Goal: Information Seeking & Learning: Learn about a topic

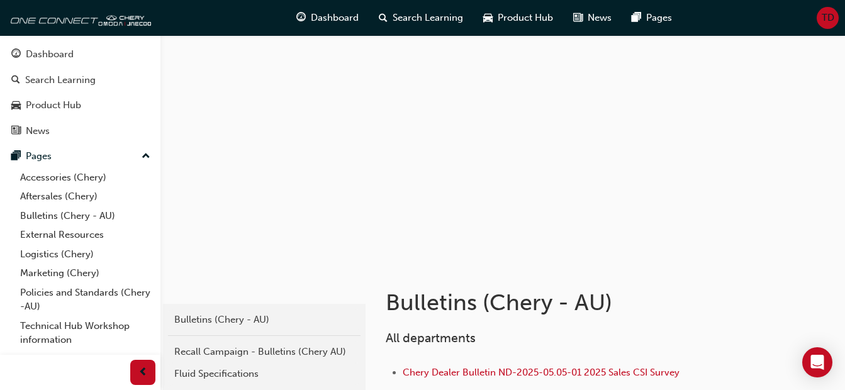
scroll to position [189, 0]
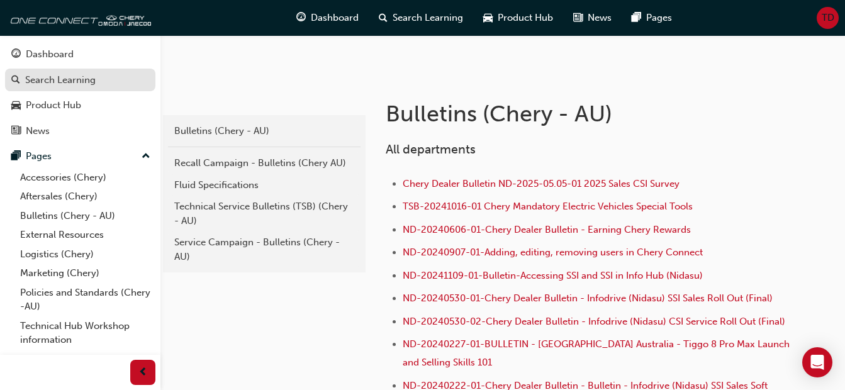
click at [54, 85] on div "Search Learning" at bounding box center [60, 80] width 71 height 14
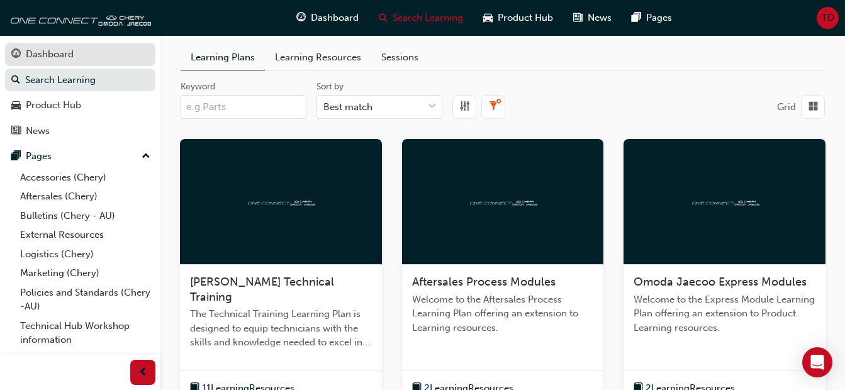
click at [41, 55] on div "Dashboard" at bounding box center [50, 54] width 48 height 14
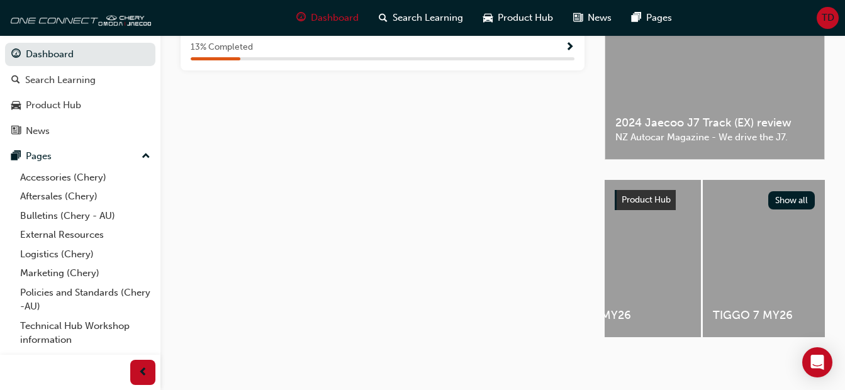
scroll to position [0, 392]
click at [759, 268] on div "TIGGO 7 MY26" at bounding box center [781, 258] width 161 height 157
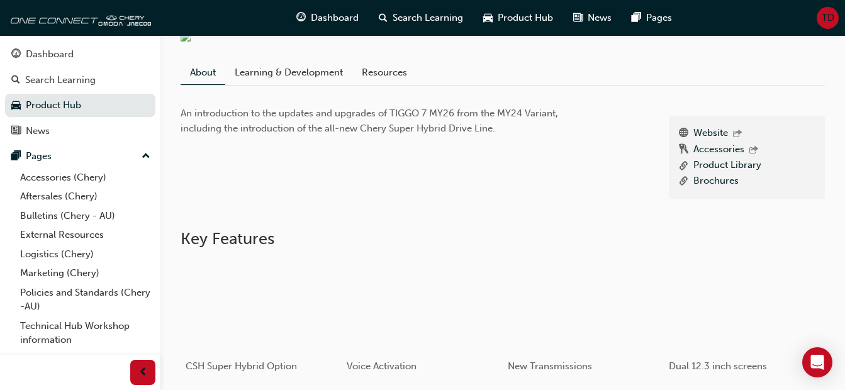
scroll to position [275, 0]
click at [244, 331] on div "button" at bounding box center [261, 308] width 161 height 91
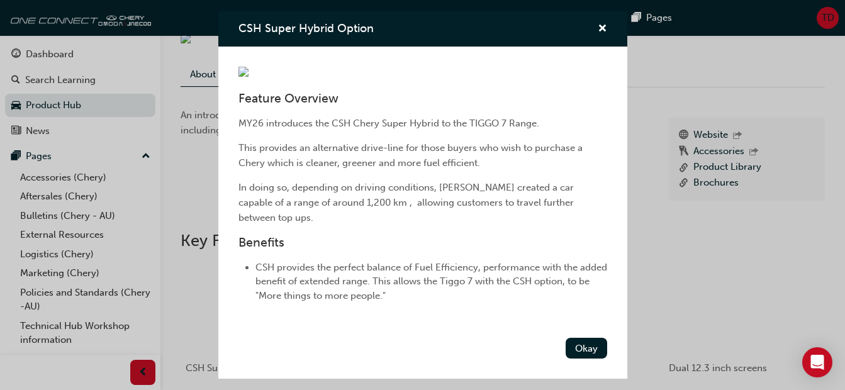
scroll to position [154, 0]
click at [440, 315] on div "Feature Overview MY26 introduces the CSH Chery Super Hybrid to the TIGGO 7 Rang…" at bounding box center [422, 190] width 409 height 286
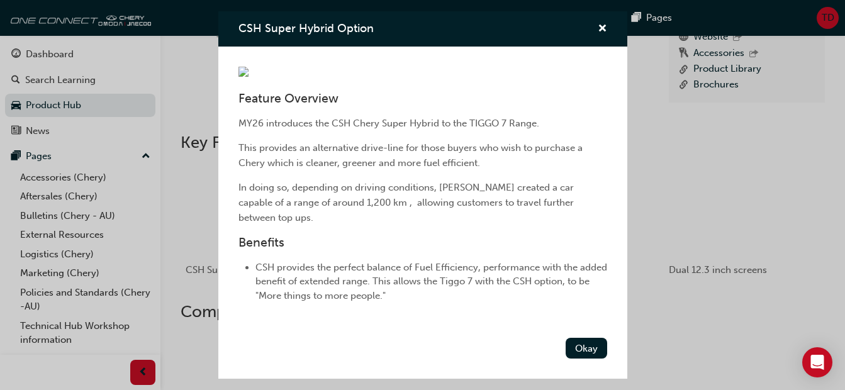
scroll to position [375, 0]
click at [569, 356] on button "Okay" at bounding box center [587, 348] width 42 height 21
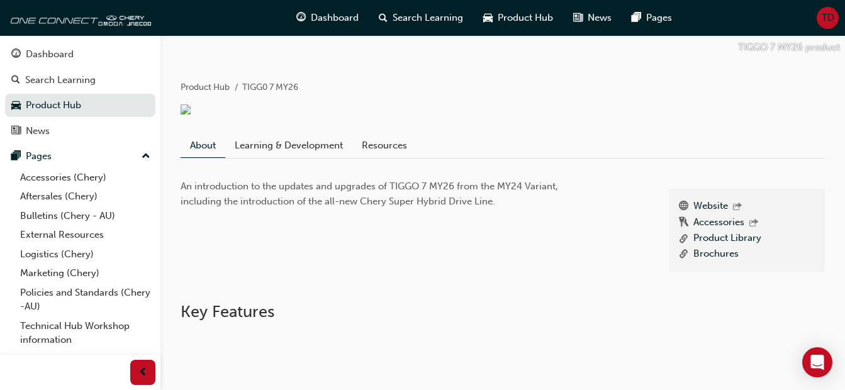
scroll to position [203, 0]
click at [302, 158] on link "Learning & Development" at bounding box center [288, 147] width 127 height 24
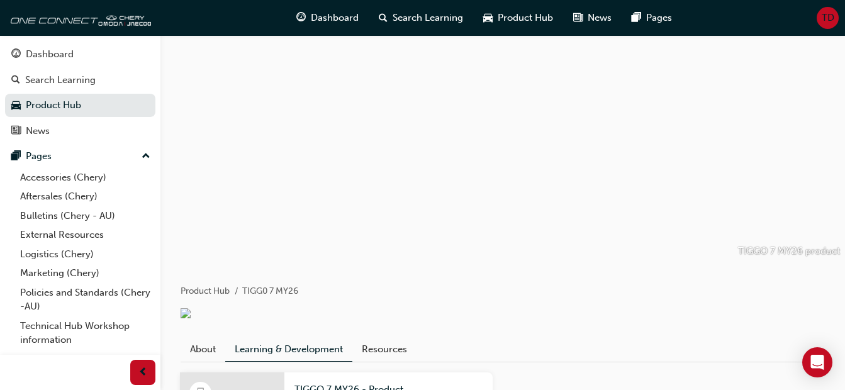
drag, startPoint x: 505, startPoint y: 195, endPoint x: 510, endPoint y: 189, distance: 7.6
click at [510, 189] on div at bounding box center [503, 149] width 685 height 229
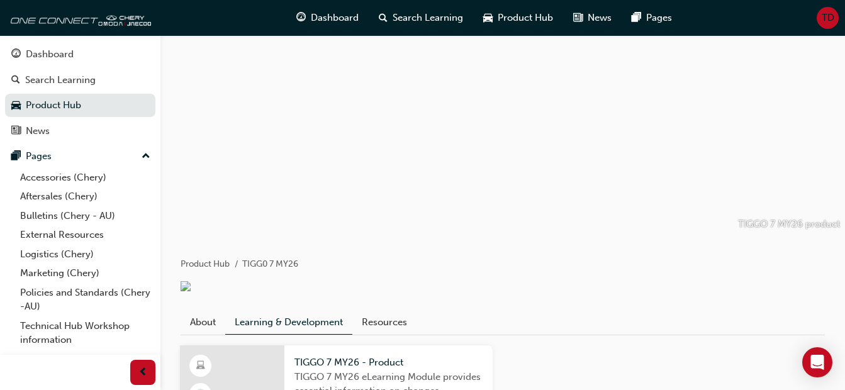
scroll to position [28, 0]
click at [385, 331] on link "Resources" at bounding box center [385, 322] width 64 height 24
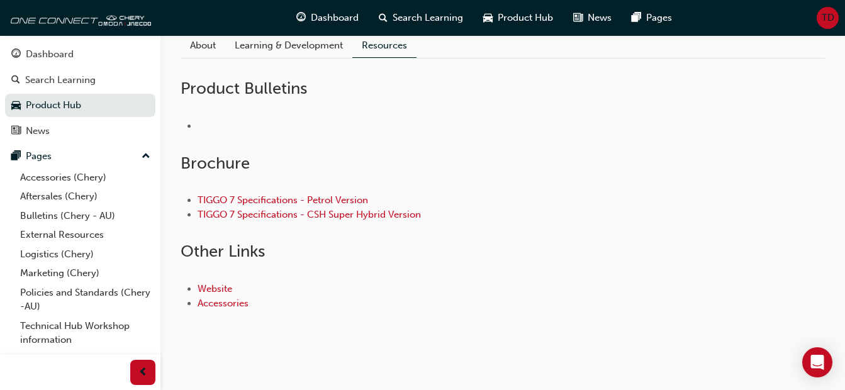
scroll to position [310, 0]
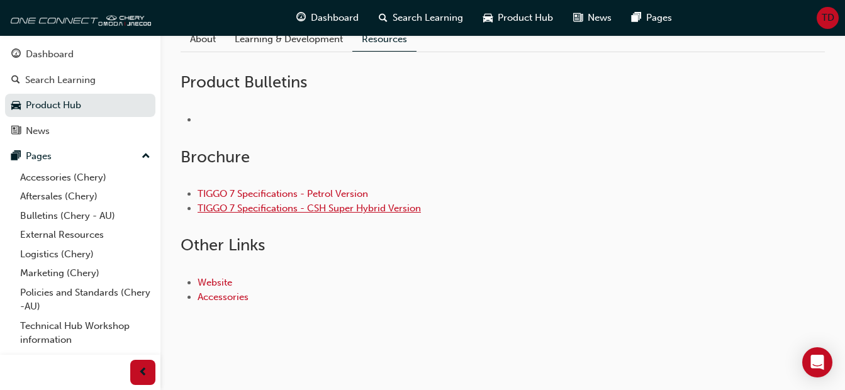
click at [367, 214] on link "TIGGO 7 Specifications - CSH Super Hybrid Version" at bounding box center [309, 208] width 223 height 11
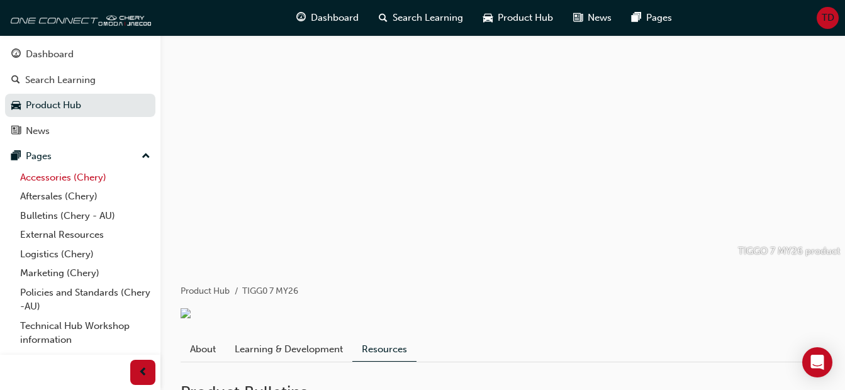
click at [48, 179] on link "Accessories (Chery)" at bounding box center [85, 178] width 140 height 20
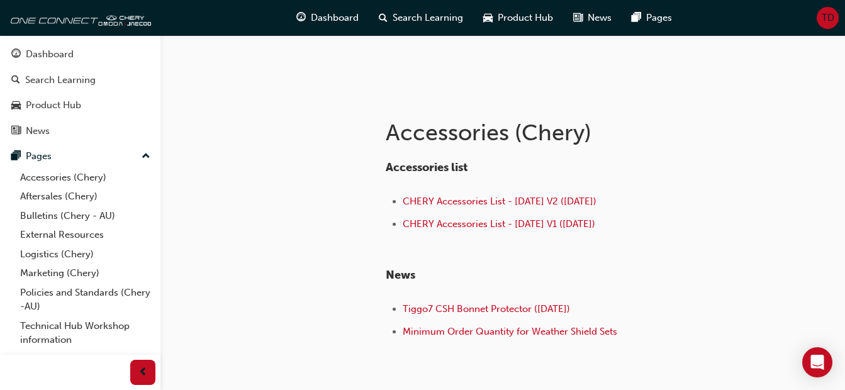
scroll to position [171, 0]
click at [490, 195] on span "CHERY Accessories List - Sep 25 V2 (18.09.25)" at bounding box center [500, 200] width 194 height 11
